Goal: Find specific page/section: Find specific page/section

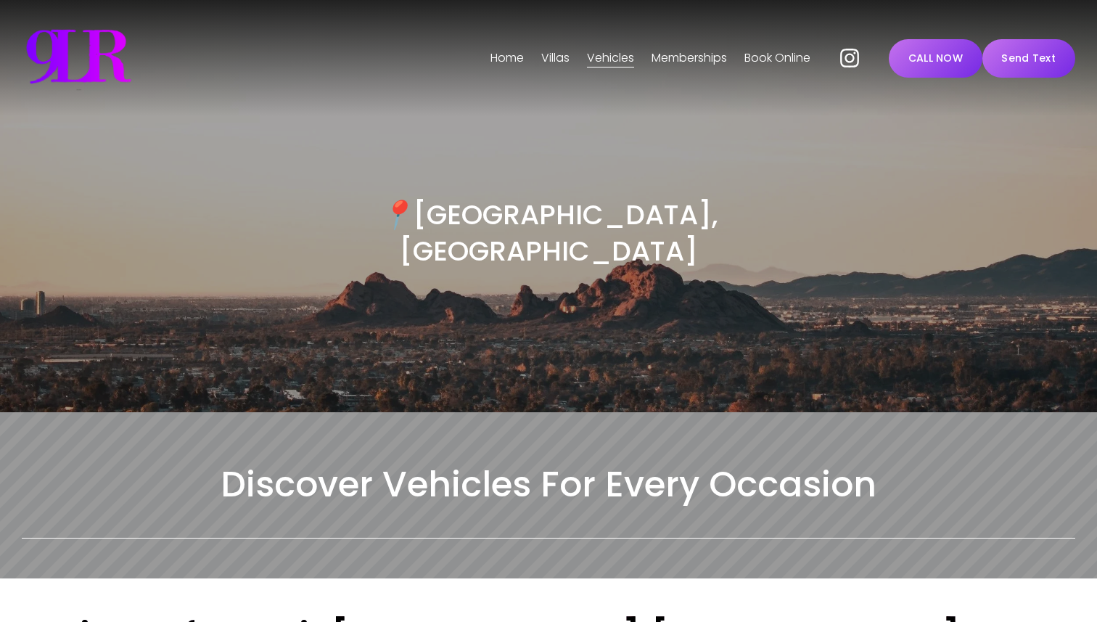
click at [518, 211] on h3 "📍 [GEOGRAPHIC_DATA], [GEOGRAPHIC_DATA]" at bounding box center [548, 233] width 527 height 73
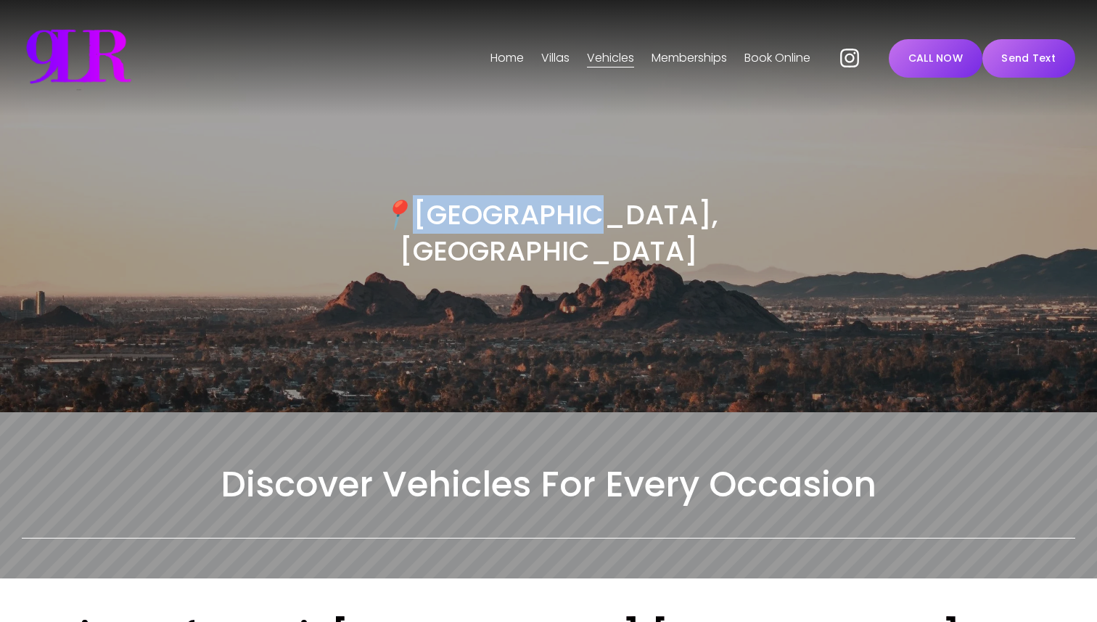
drag, startPoint x: 518, startPoint y: 211, endPoint x: 614, endPoint y: 202, distance: 96.2
click at [614, 202] on h3 "📍 [GEOGRAPHIC_DATA], [GEOGRAPHIC_DATA]" at bounding box center [548, 233] width 527 height 73
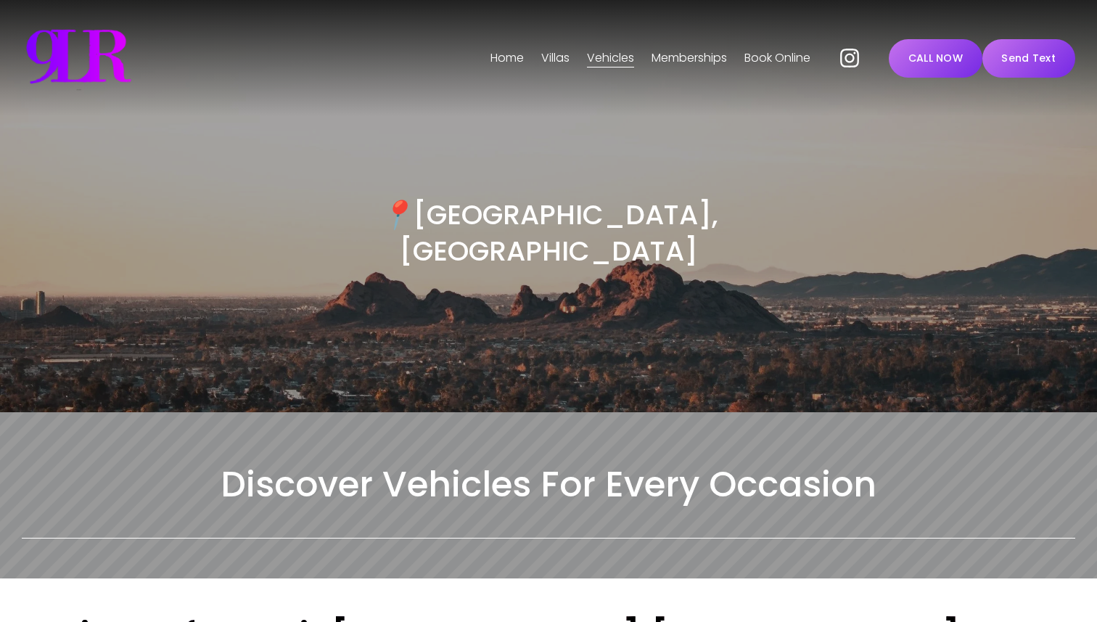
click at [623, 213] on h3 "📍 [GEOGRAPHIC_DATA], [GEOGRAPHIC_DATA]" at bounding box center [548, 233] width 527 height 73
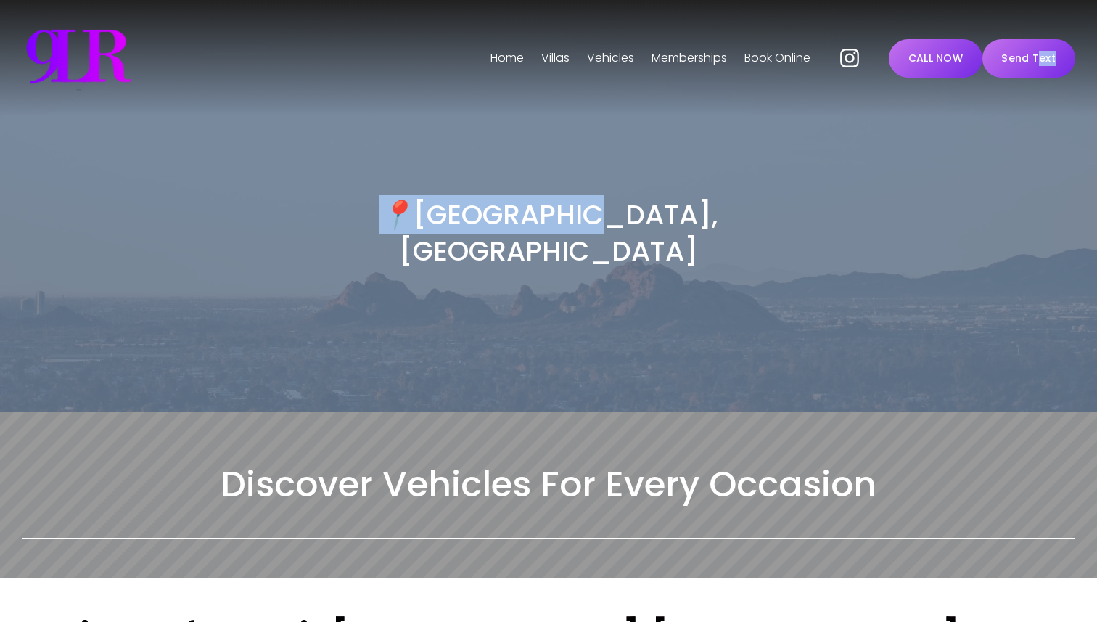
drag, startPoint x: 623, startPoint y: 213, endPoint x: 404, endPoint y: 213, distance: 219.9
click at [404, 213] on h3 "📍 [GEOGRAPHIC_DATA], [GEOGRAPHIC_DATA]" at bounding box center [548, 233] width 527 height 73
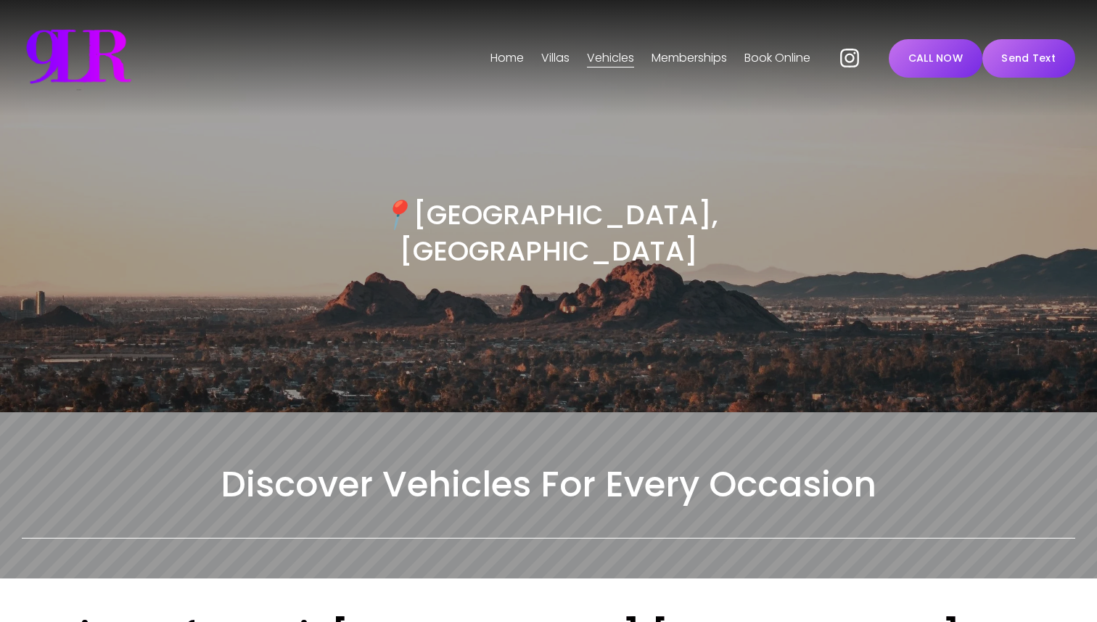
click at [413, 211] on em "📍" at bounding box center [396, 214] width 34 height 38
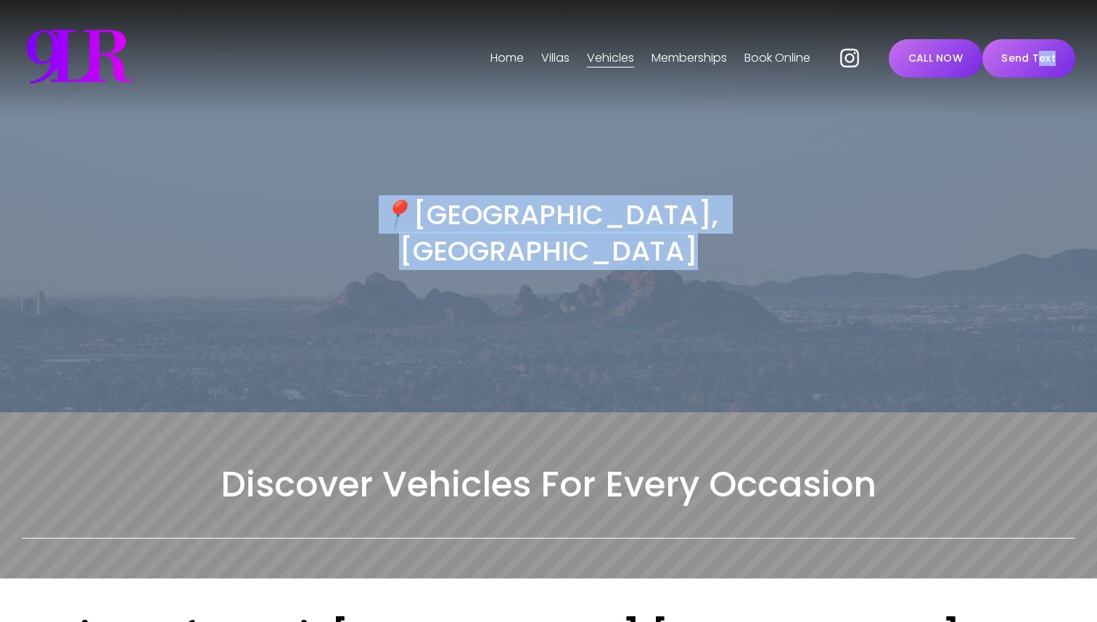
drag, startPoint x: 462, startPoint y: 211, endPoint x: 666, endPoint y: 221, distance: 204.9
click at [667, 221] on h3 "📍 [GEOGRAPHIC_DATA], [GEOGRAPHIC_DATA]" at bounding box center [548, 233] width 527 height 73
click at [661, 221] on h3 "📍 [GEOGRAPHIC_DATA], [GEOGRAPHIC_DATA]" at bounding box center [548, 233] width 527 height 73
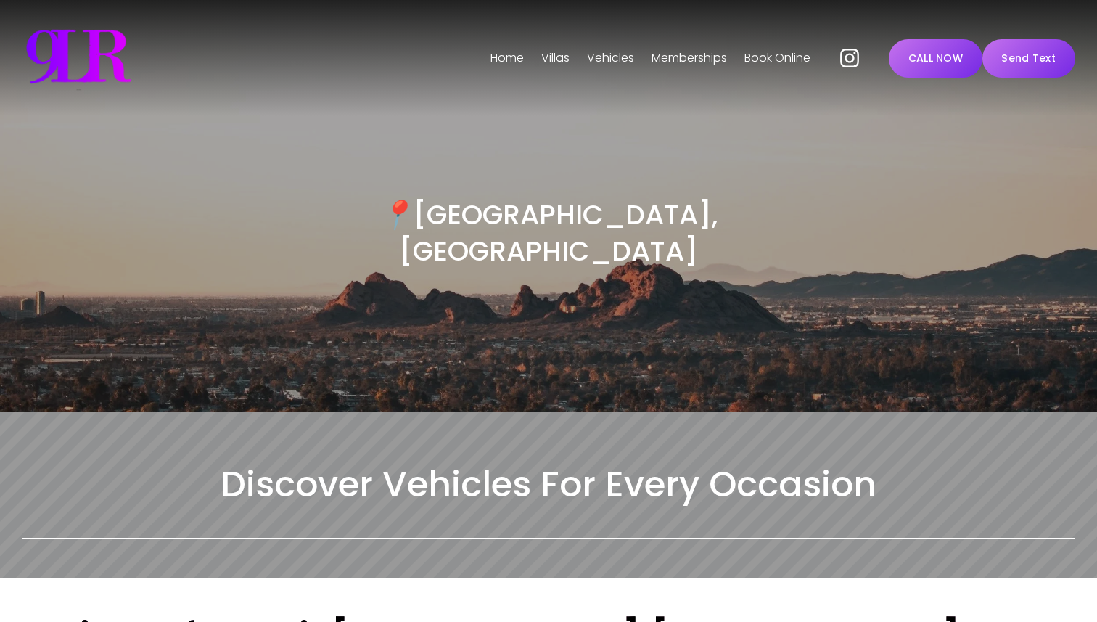
click at [619, 221] on h3 "📍 [GEOGRAPHIC_DATA], [GEOGRAPHIC_DATA]" at bounding box center [548, 233] width 527 height 73
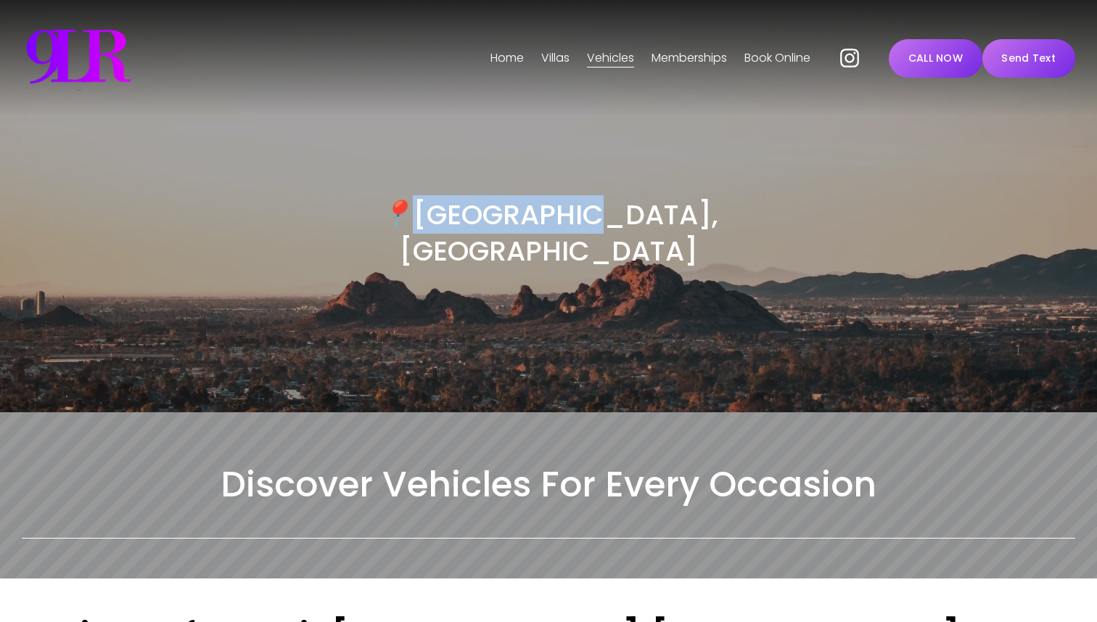
drag, startPoint x: 619, startPoint y: 221, endPoint x: 496, endPoint y: 208, distance: 123.3
click at [496, 208] on h3 "📍 [GEOGRAPHIC_DATA], [GEOGRAPHIC_DATA]" at bounding box center [548, 233] width 527 height 73
